Goal: Task Accomplishment & Management: Manage account settings

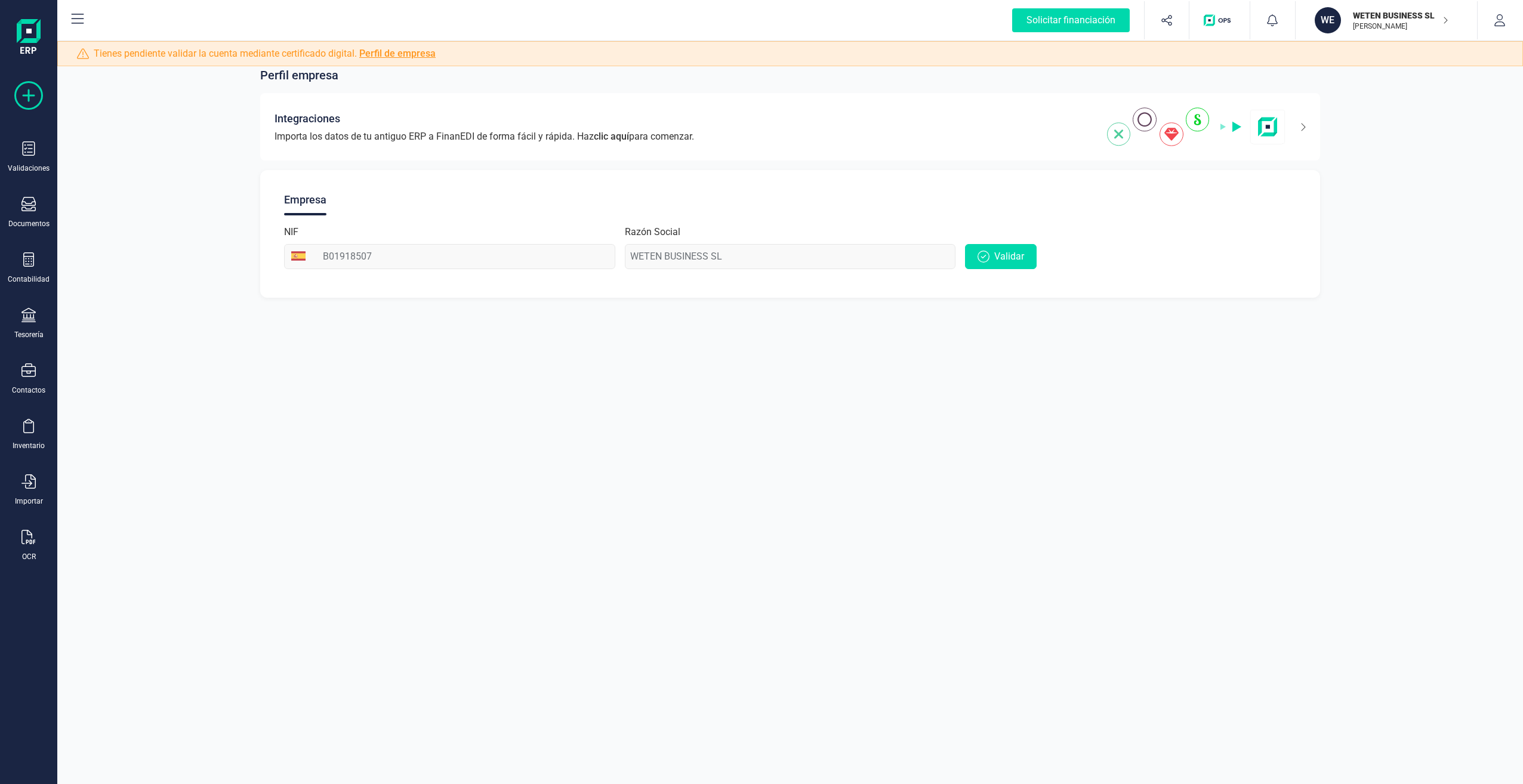
click at [34, 101] on icon at bounding box center [28, 95] width 29 height 29
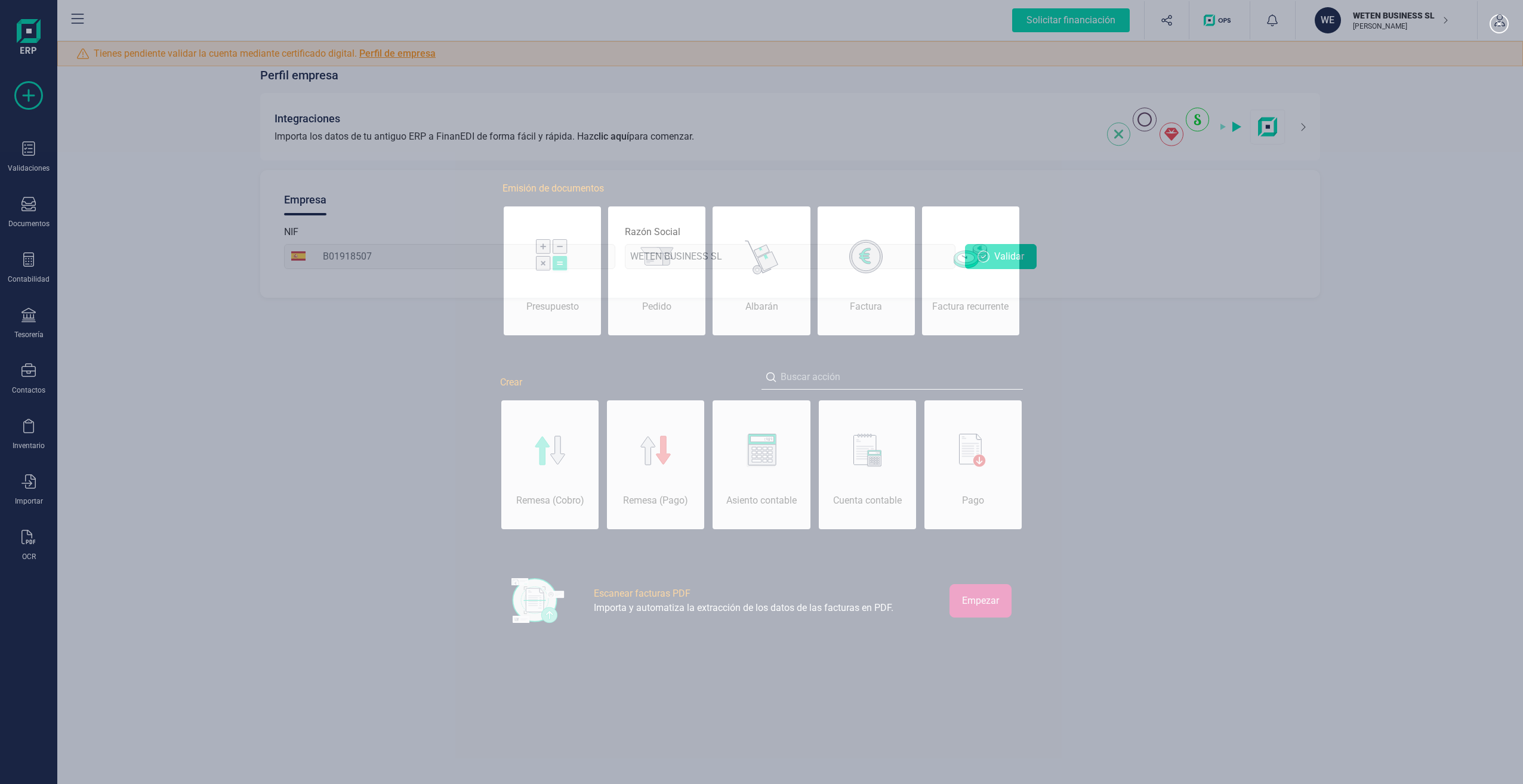
scroll to position [0, 60]
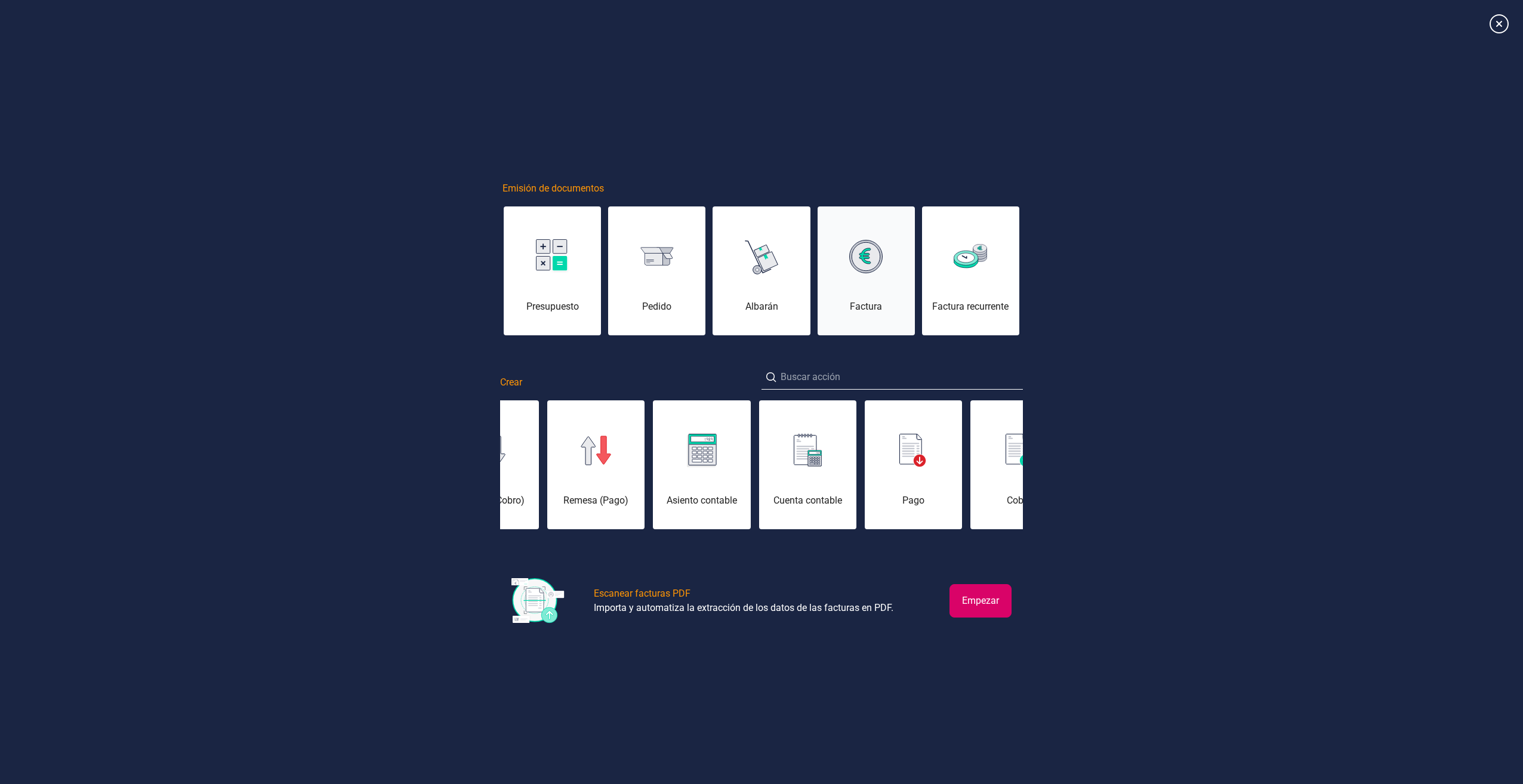
click at [870, 267] on img at bounding box center [866, 256] width 34 height 34
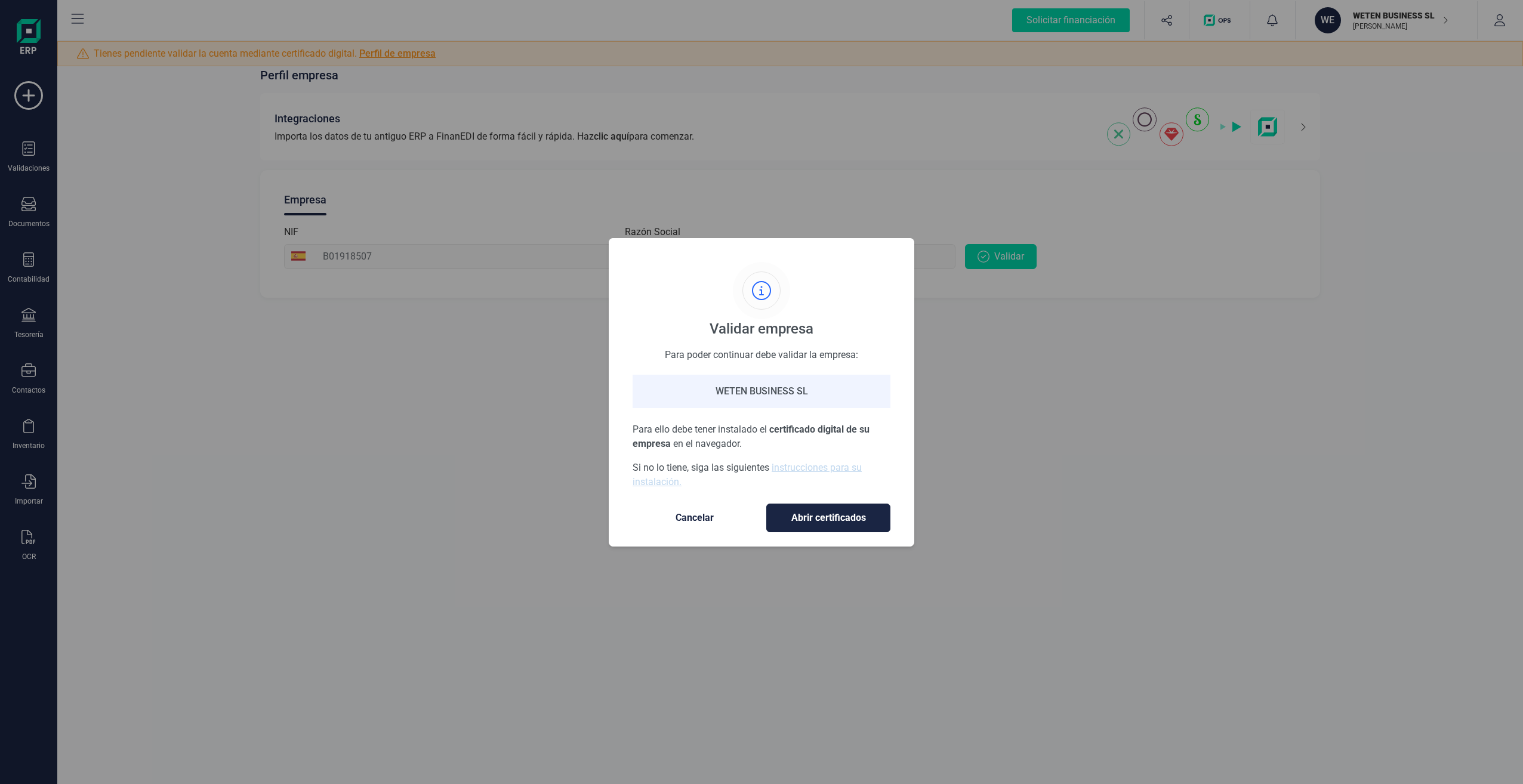
click at [723, 520] on span "Cancelar" at bounding box center [695, 517] width 100 height 14
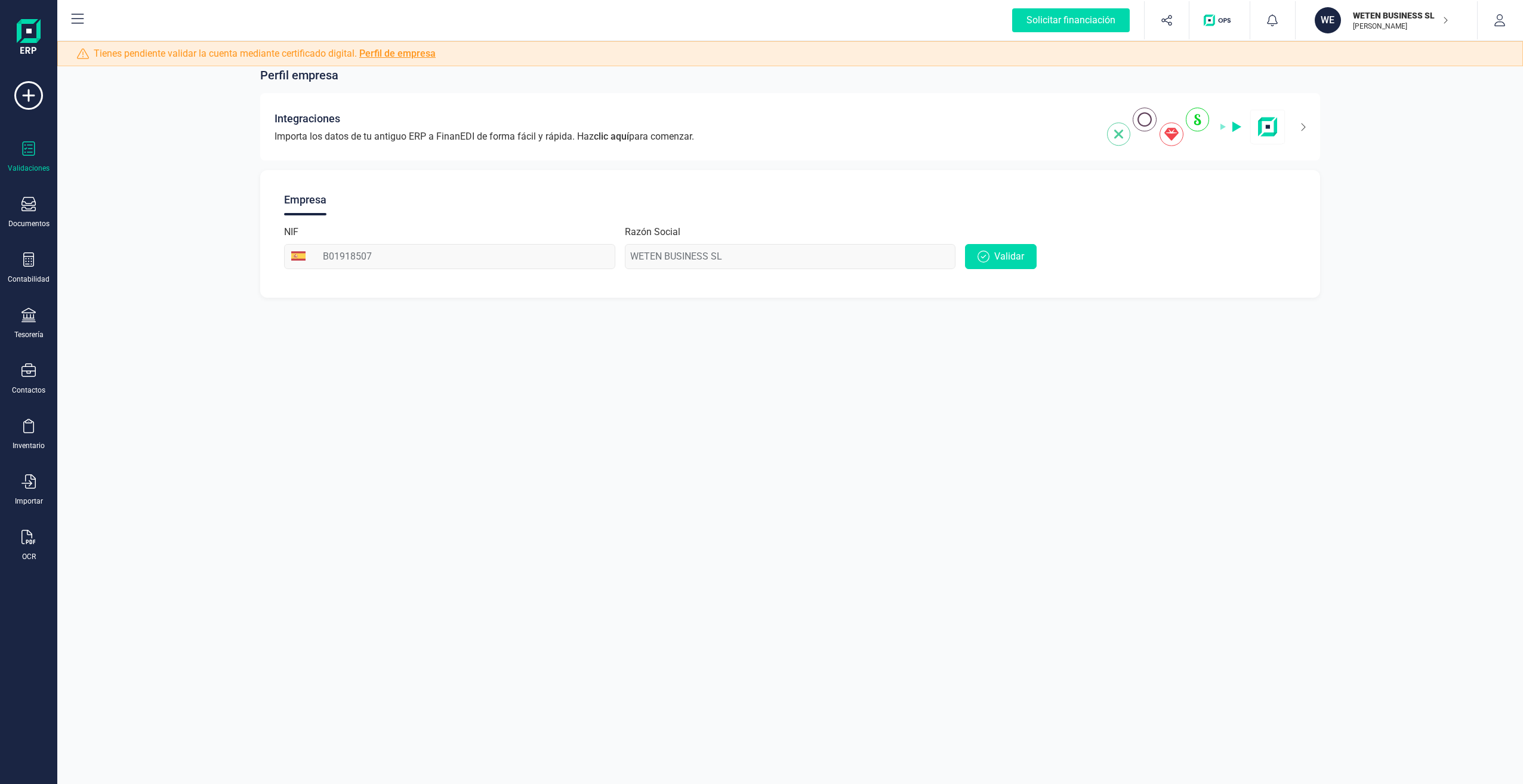
click at [38, 162] on div "Validaciones" at bounding box center [29, 157] width 48 height 32
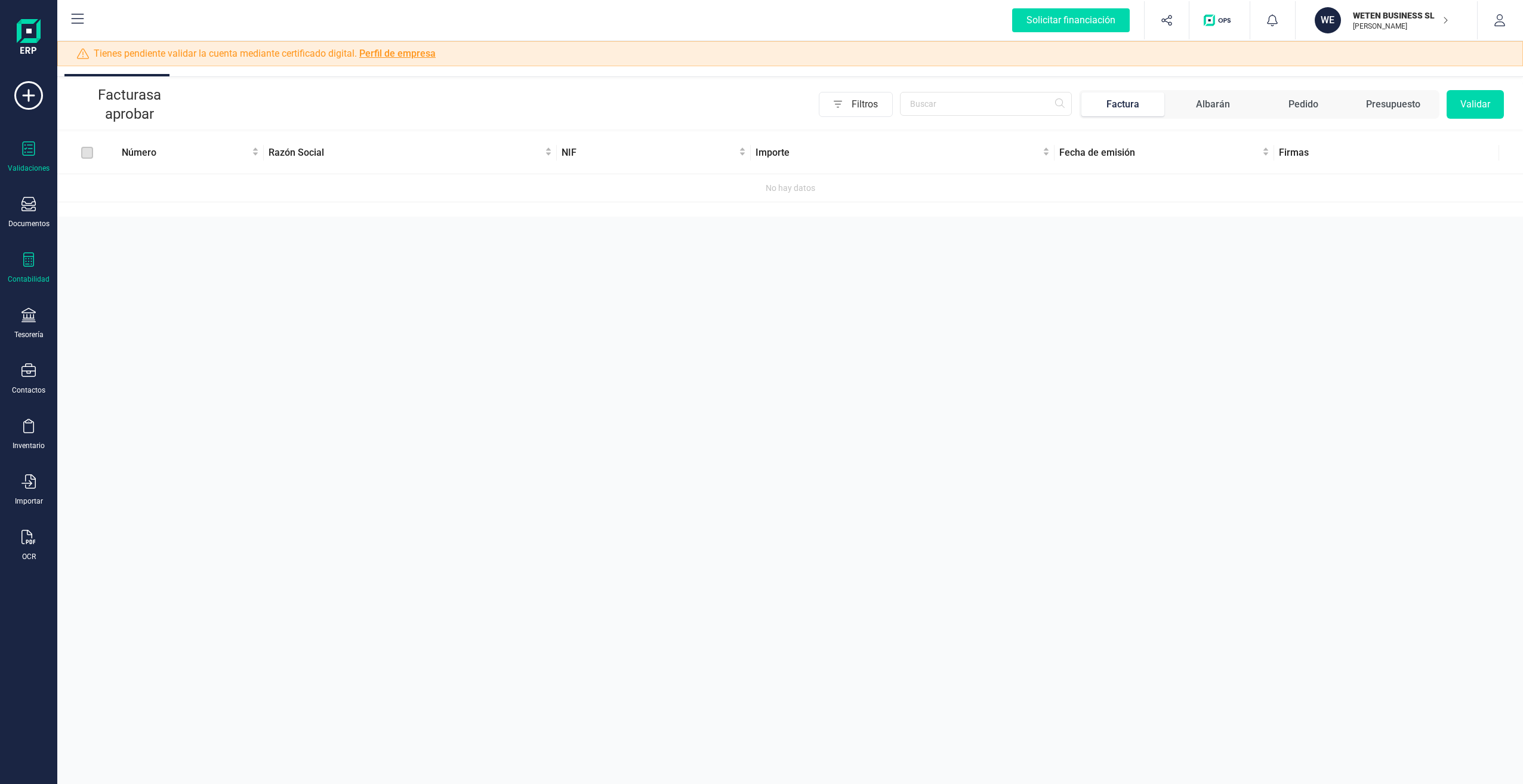
click at [35, 268] on div at bounding box center [28, 261] width 14 height 17
click at [39, 261] on div "Contabilidad" at bounding box center [29, 268] width 48 height 32
click at [1504, 21] on icon "button" at bounding box center [1500, 20] width 12 height 12
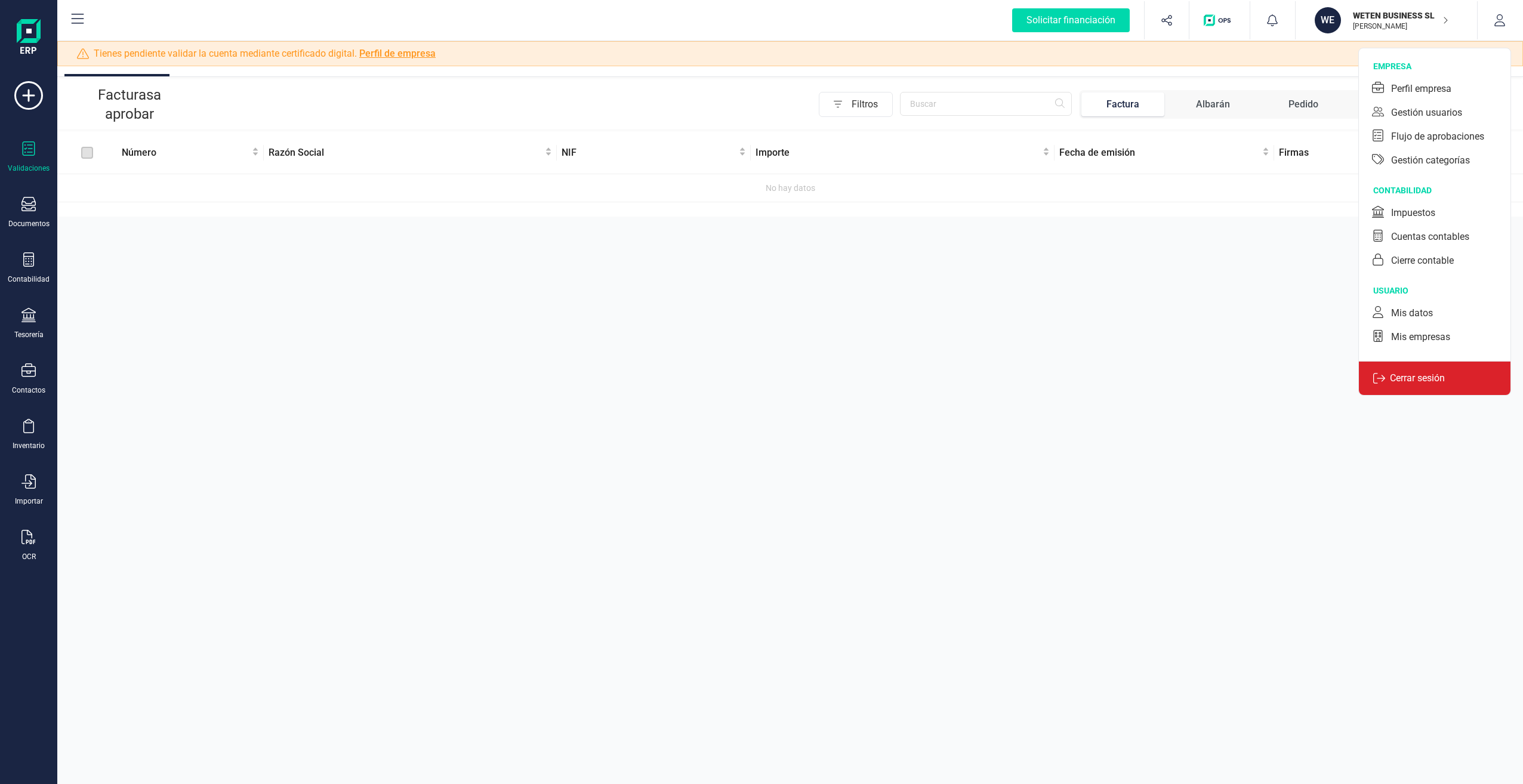
click at [1403, 376] on p "Cerrar sesión" at bounding box center [1417, 378] width 65 height 14
